Goal: Task Accomplishment & Management: Manage account settings

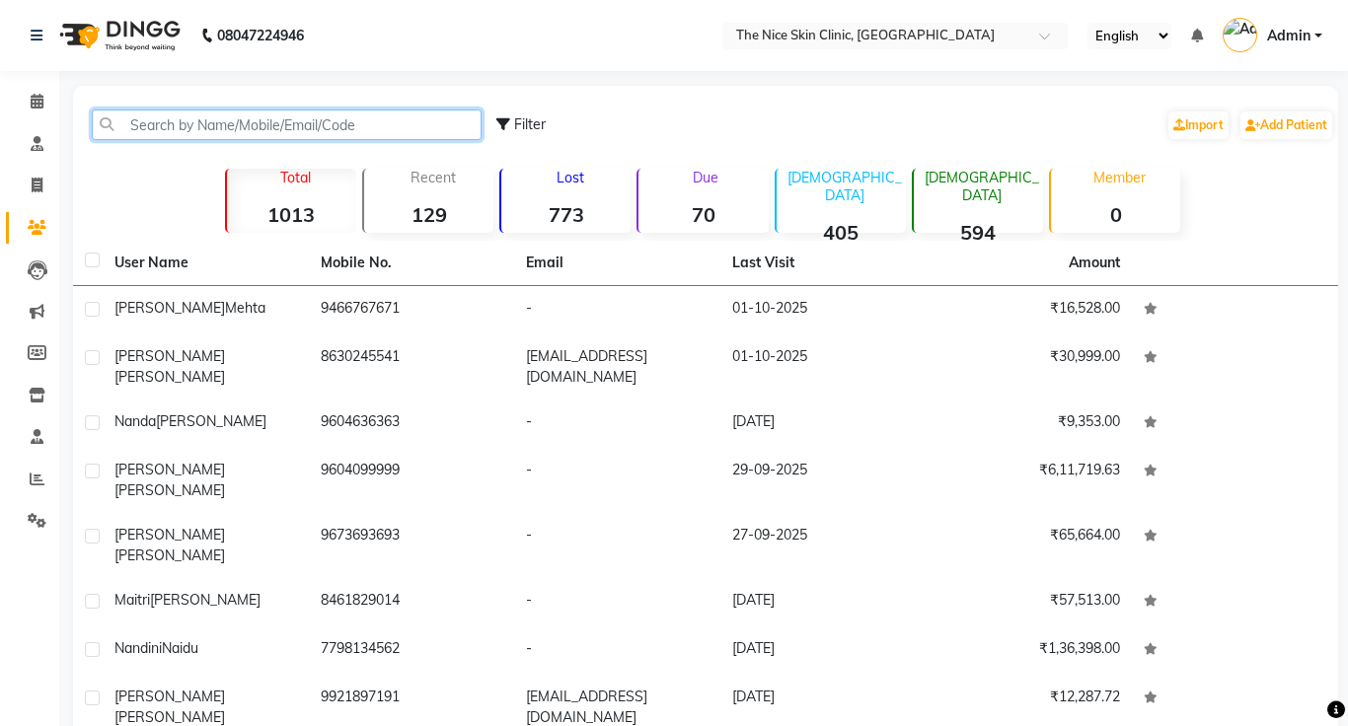
click at [163, 129] on input "text" at bounding box center [287, 125] width 390 height 31
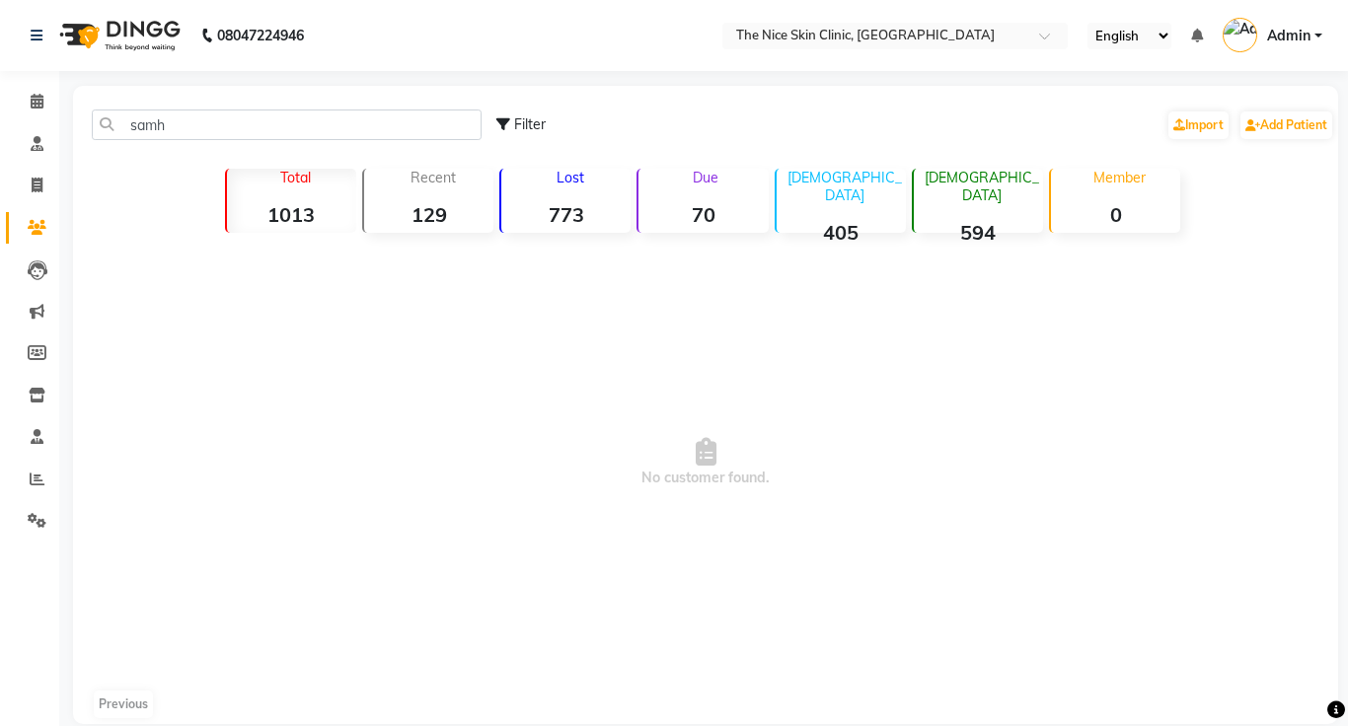
click at [836, 242] on span "No customer found." at bounding box center [705, 463] width 1265 height 444
click at [167, 123] on input "samh" at bounding box center [287, 125] width 390 height 31
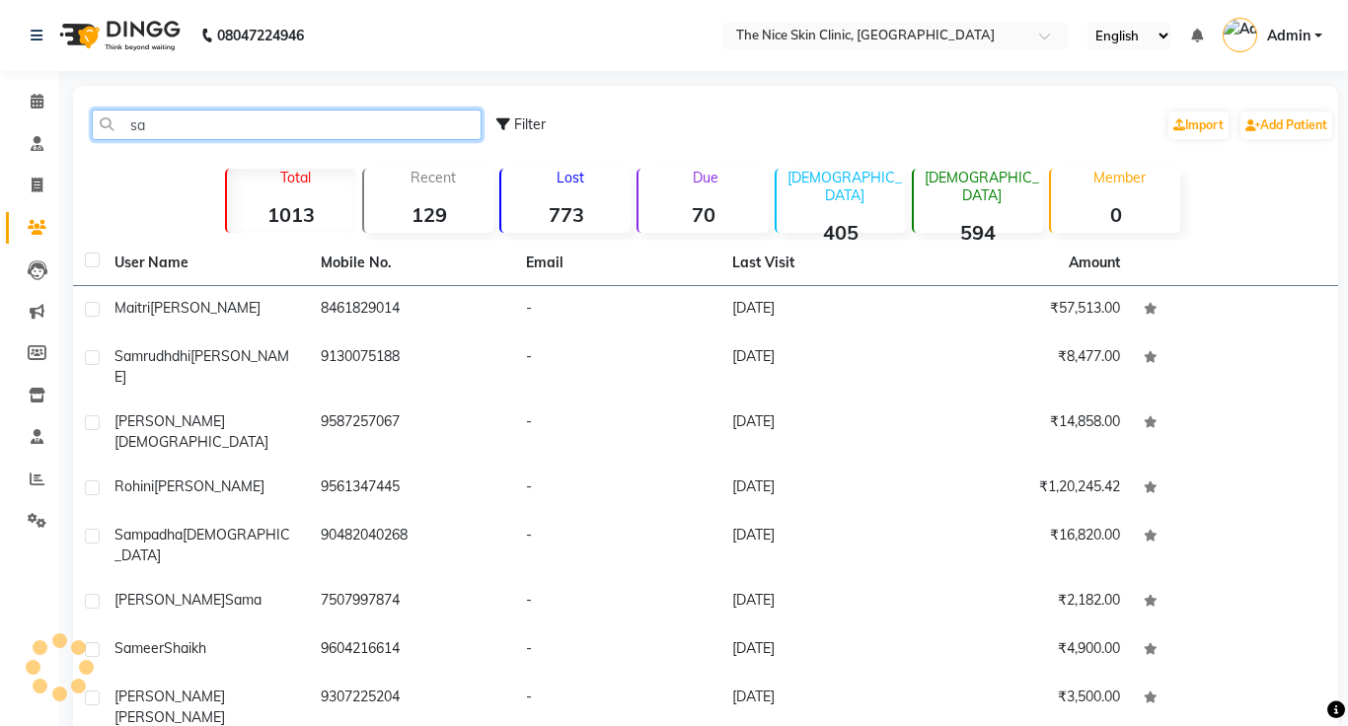
type input "s"
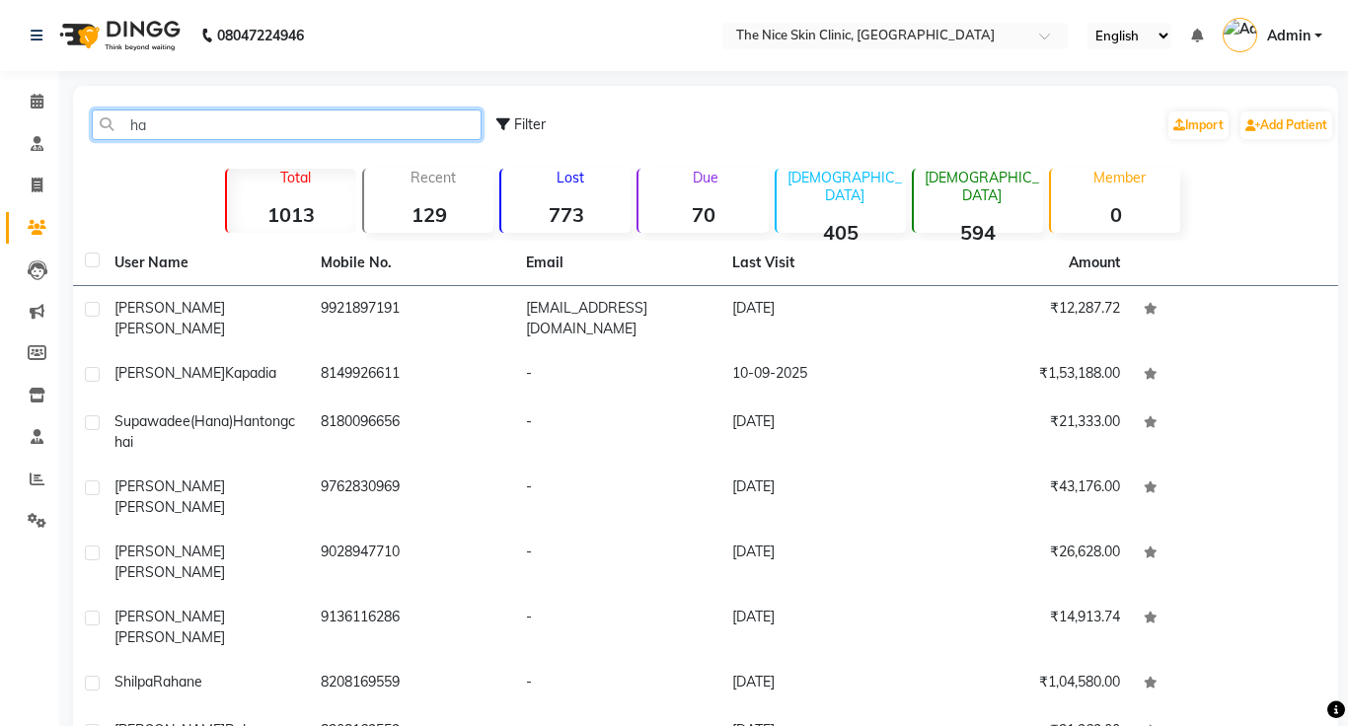
type input "h"
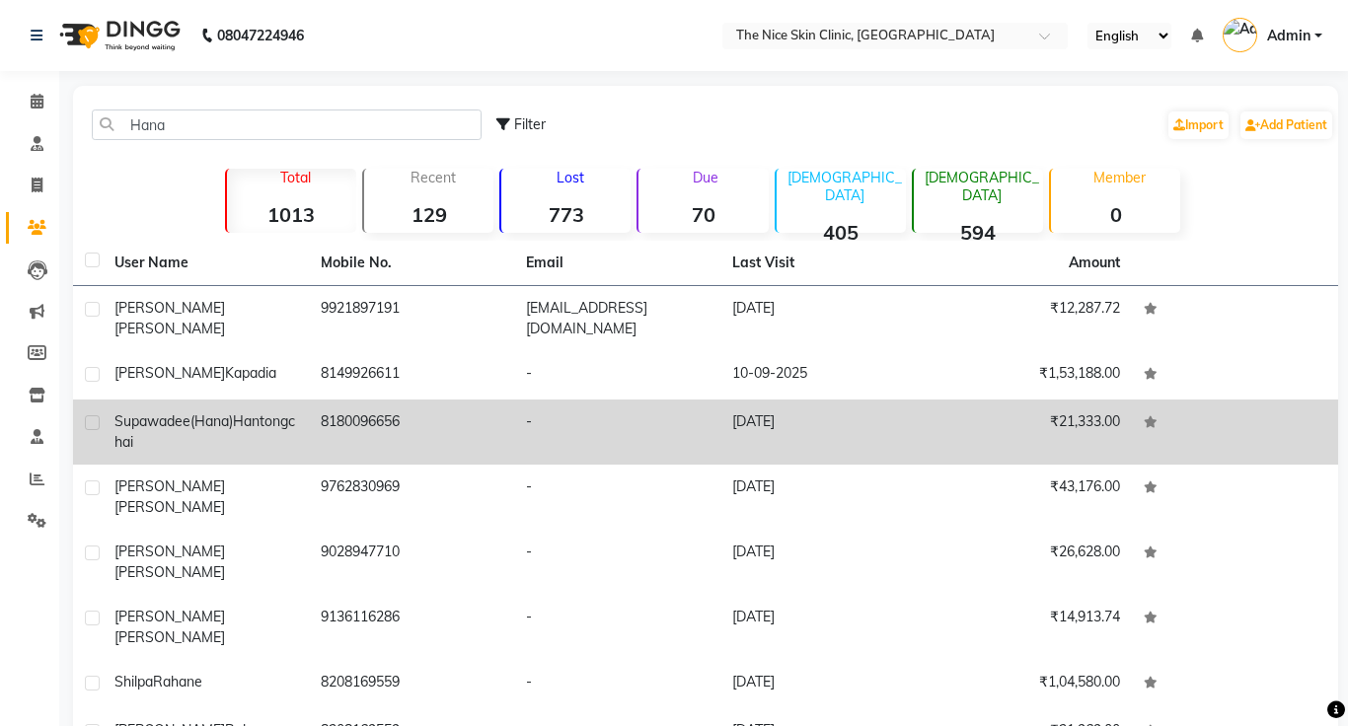
click at [181, 412] on span "Supawadee(Hana)" at bounding box center [173, 421] width 118 height 18
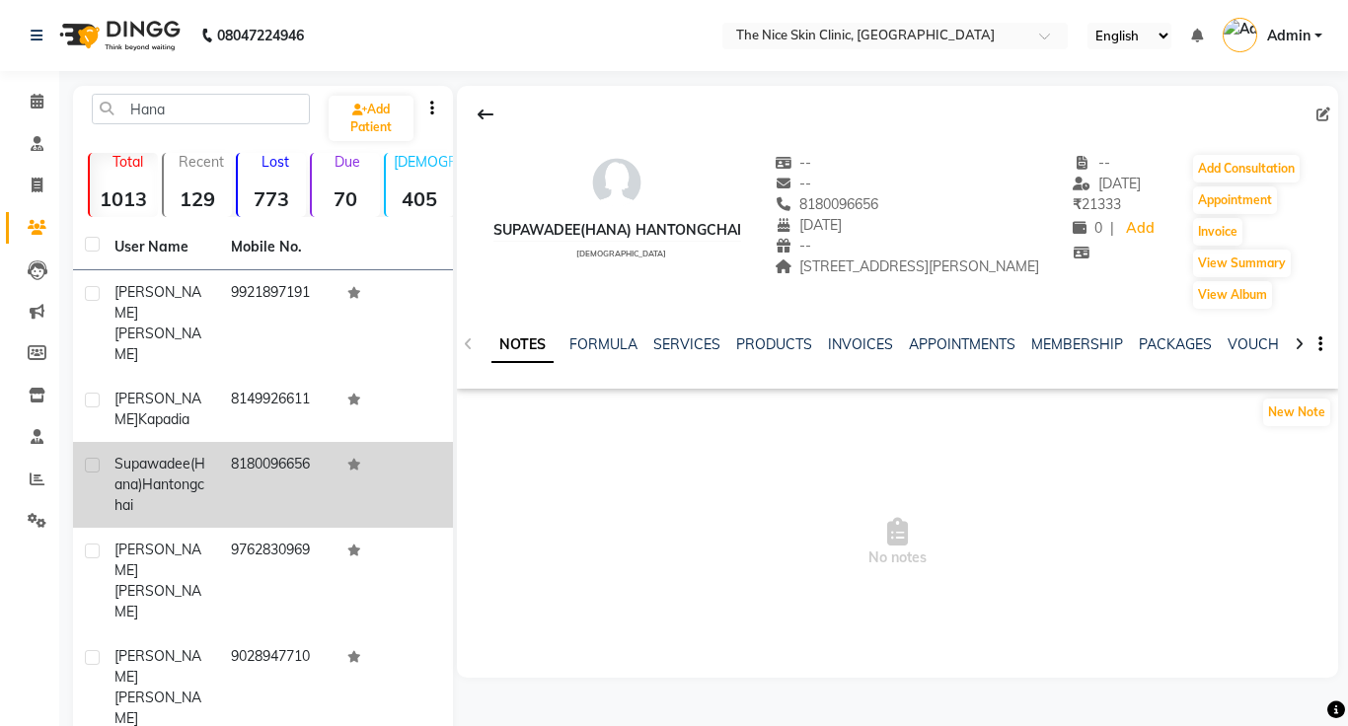
click at [109, 442] on td "Supawadee(Hana) Hantongchai" at bounding box center [161, 485] width 116 height 86
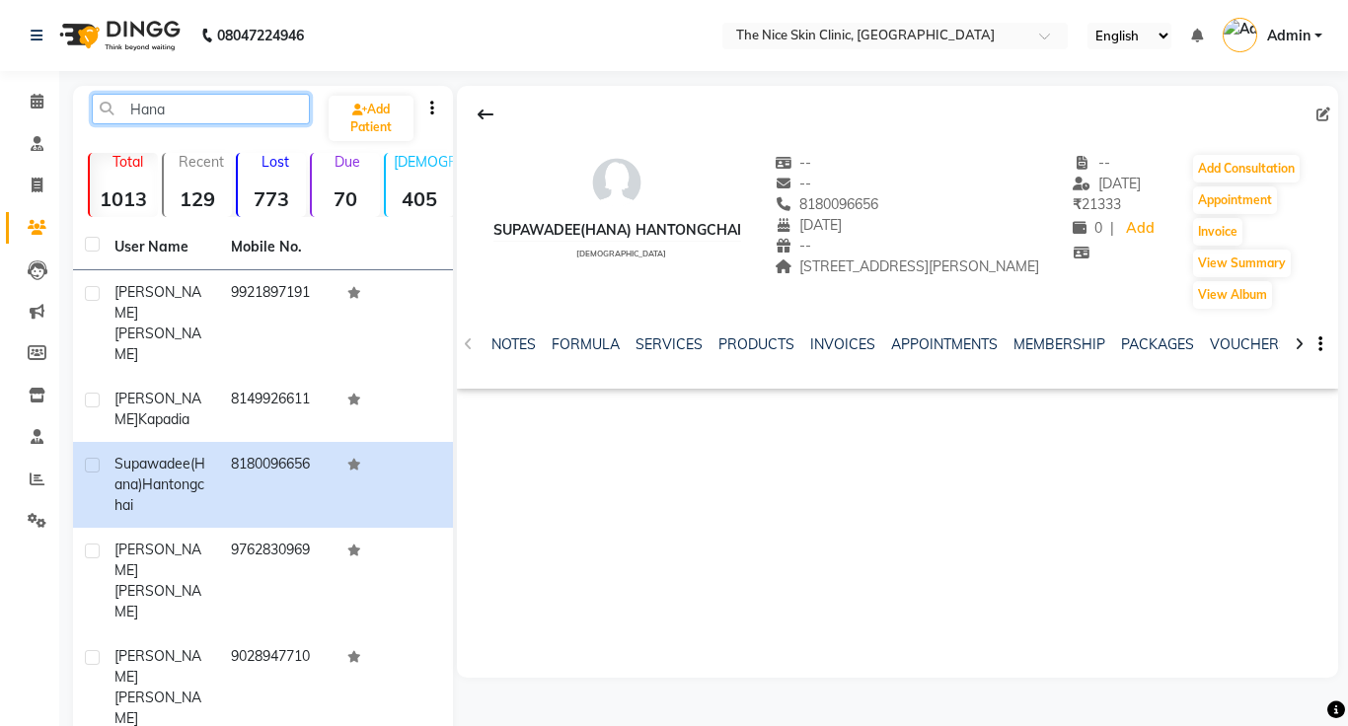
click at [167, 117] on input "Hana" at bounding box center [201, 109] width 218 height 31
type input "H"
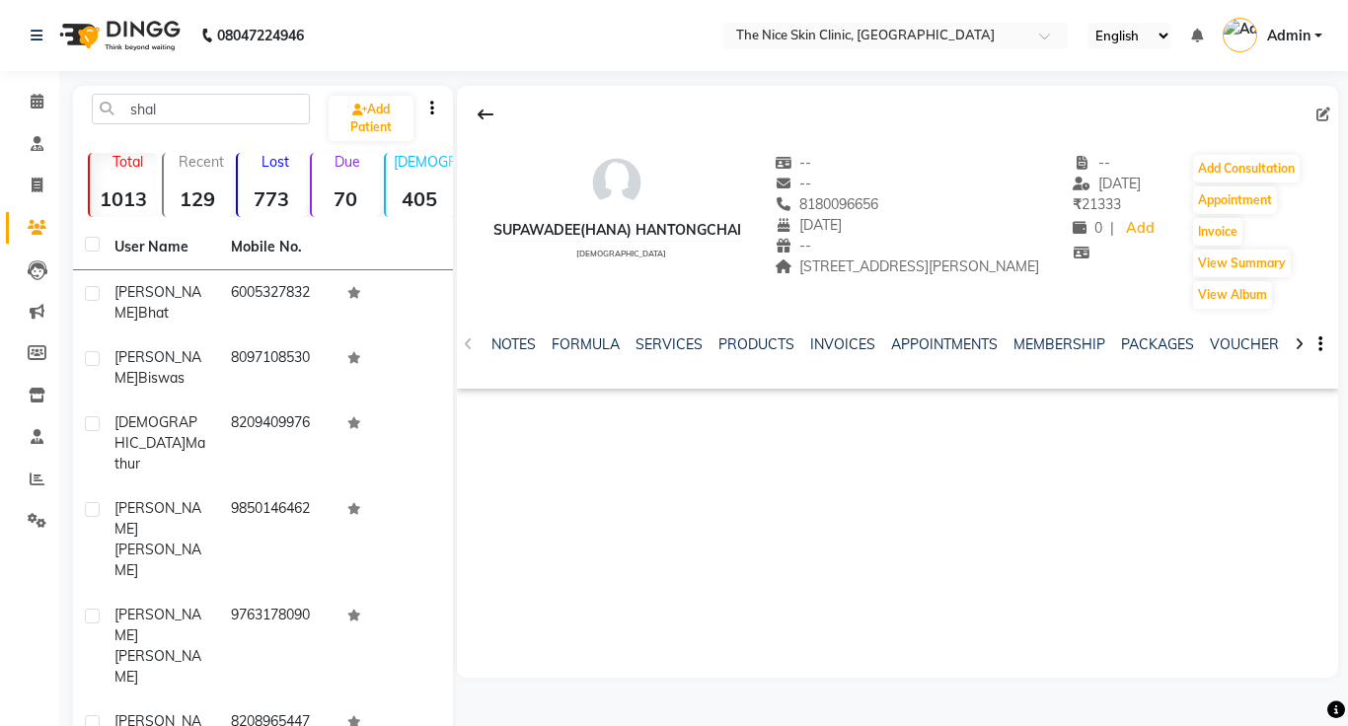
click at [797, 512] on div "Supawadee(Hana) Hantongchai [DEMOGRAPHIC_DATA] -- -- 8180096656 [DATE] -- 62/8/…" at bounding box center [897, 382] width 881 height 592
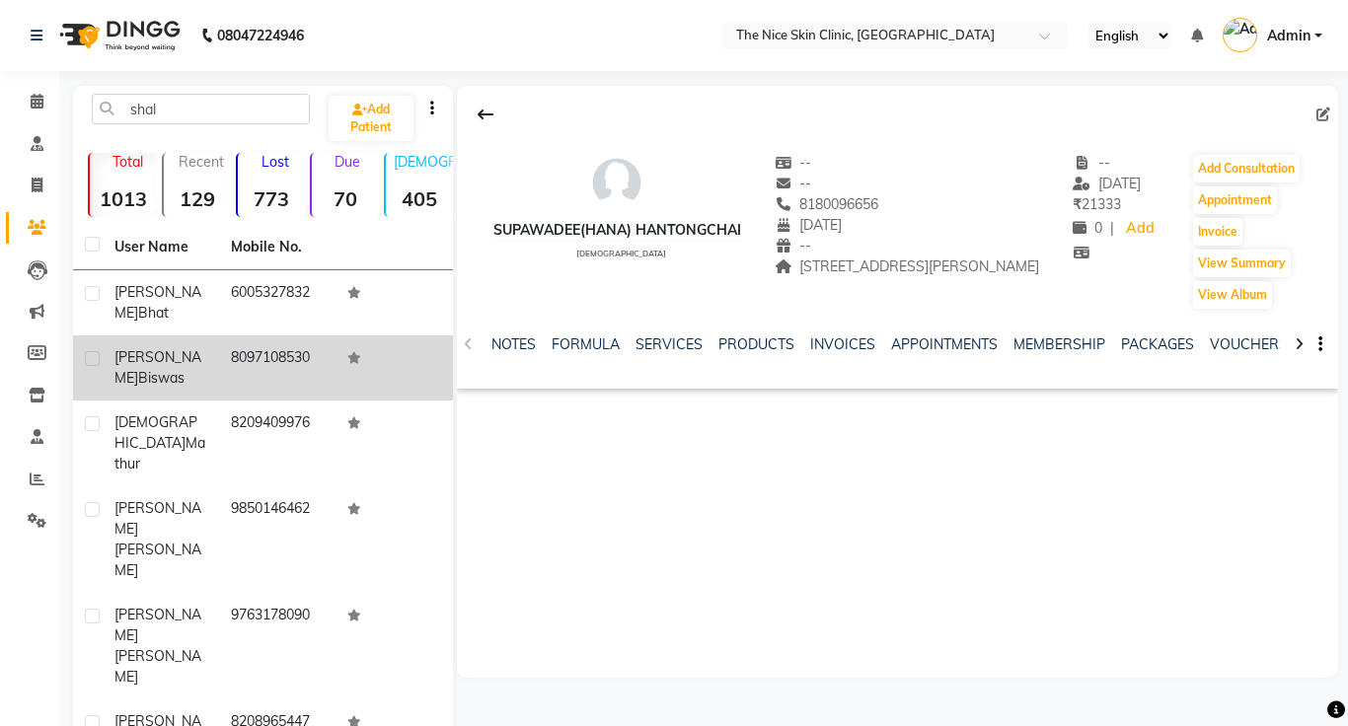
click at [249, 368] on td "8097108530" at bounding box center [277, 367] width 116 height 65
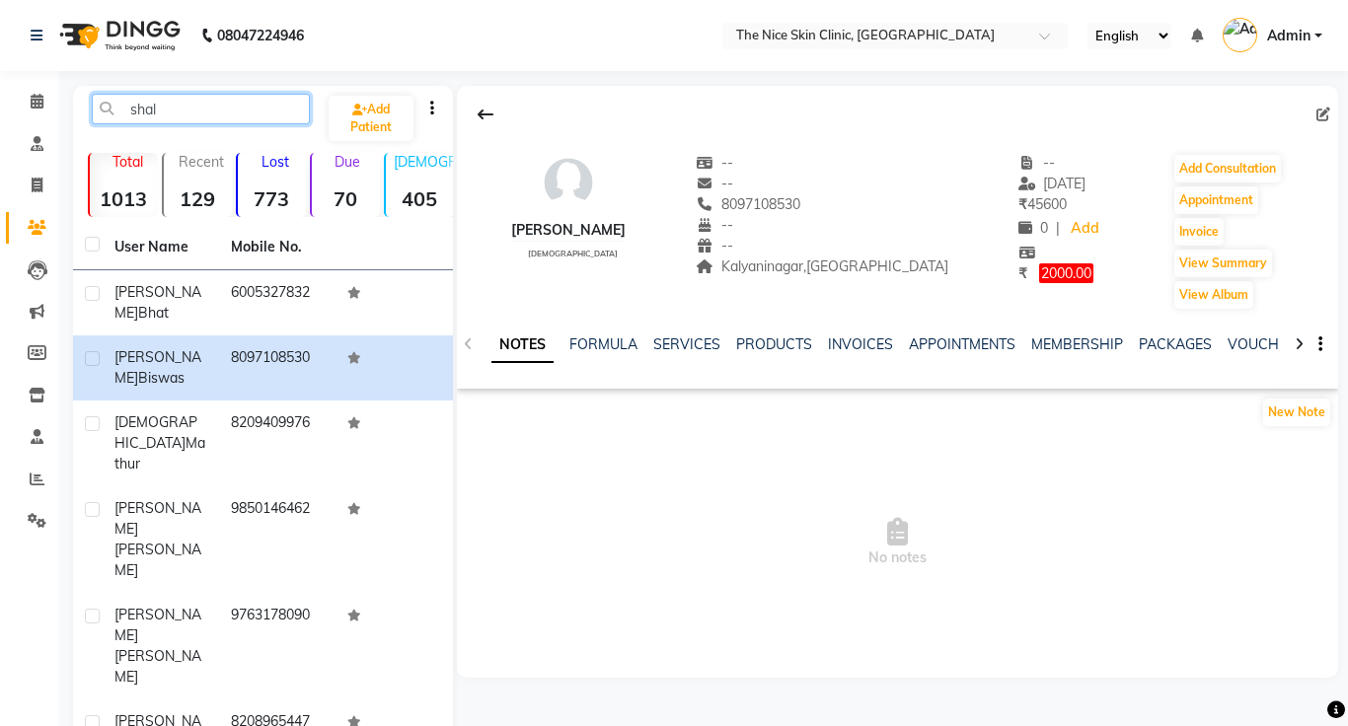
click at [169, 119] on input "shal" at bounding box center [201, 109] width 218 height 31
type input "s"
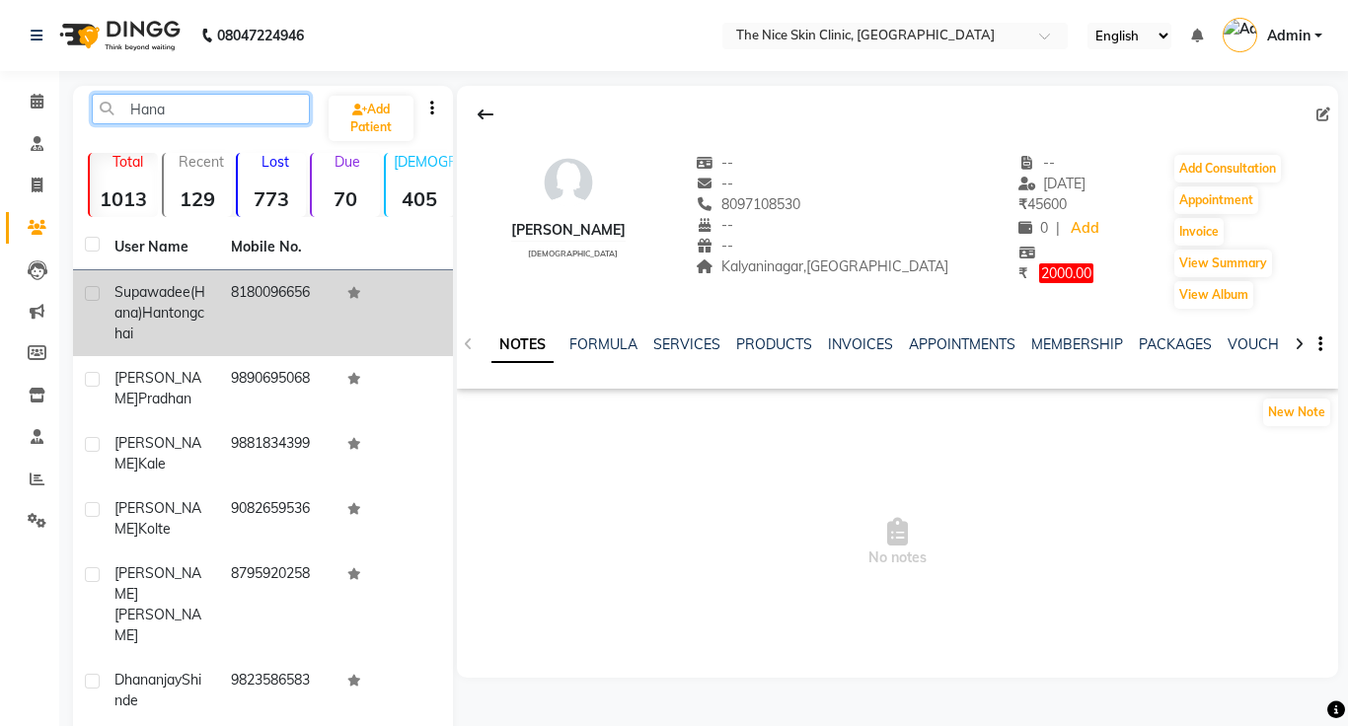
type input "Hana"
click at [145, 319] on div "Supawadee(Hana) Hantongchai" at bounding box center [160, 313] width 93 height 62
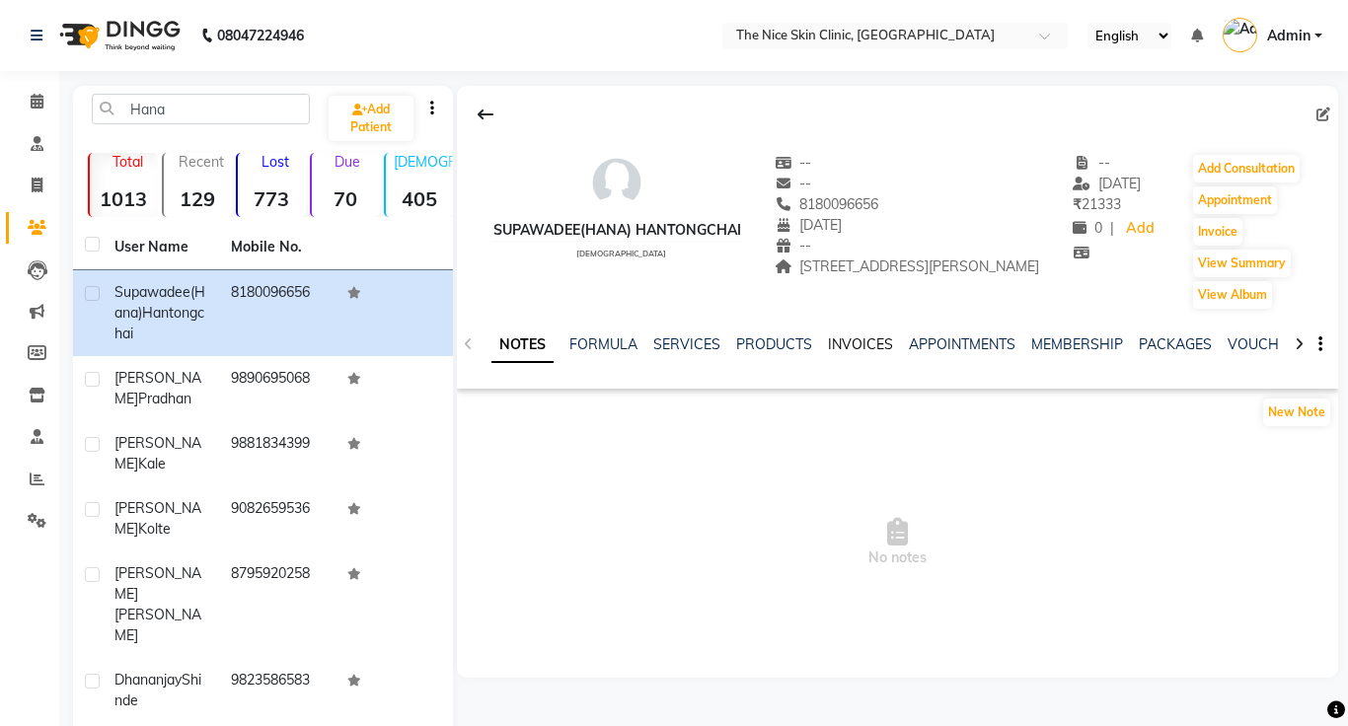
click at [870, 340] on link "INVOICES" at bounding box center [860, 344] width 65 height 18
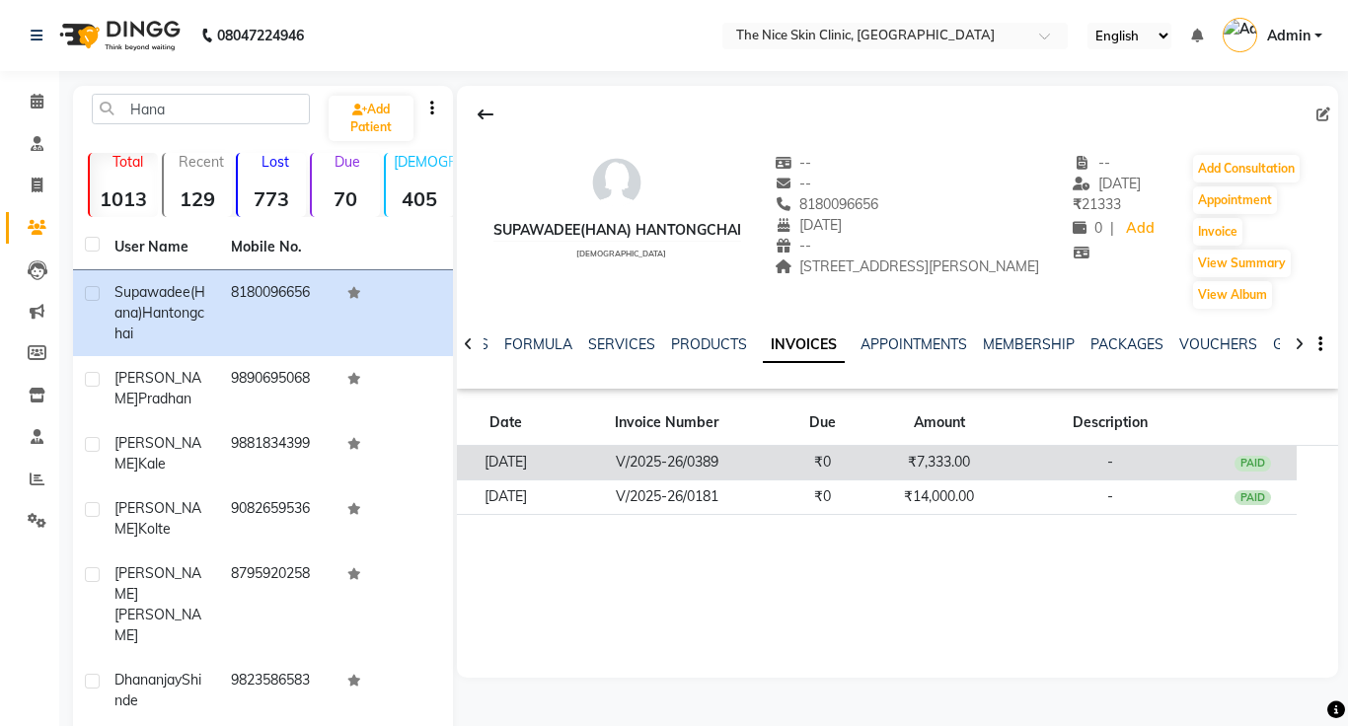
click at [1133, 452] on td "-" at bounding box center [1109, 463] width 197 height 35
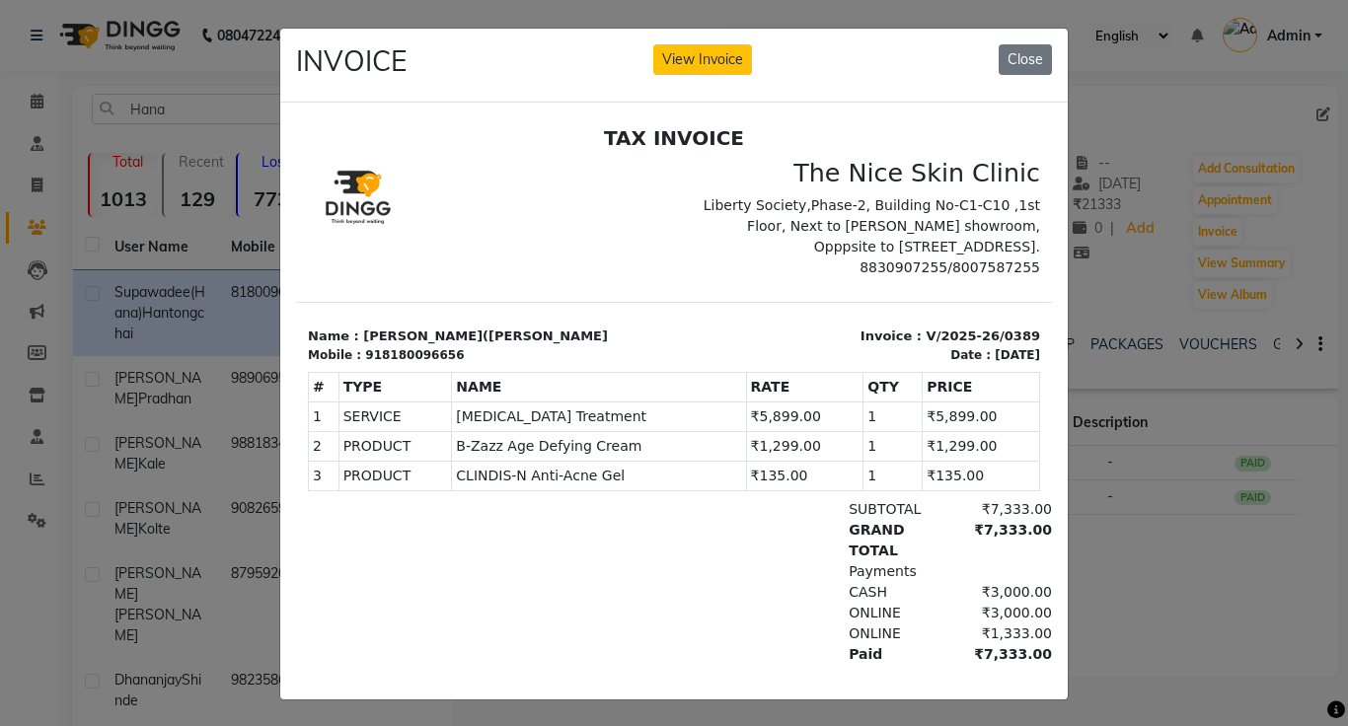
click at [1212, 608] on ngb-modal-window "INVOICE View Invoice Close" at bounding box center [674, 363] width 1348 height 726
